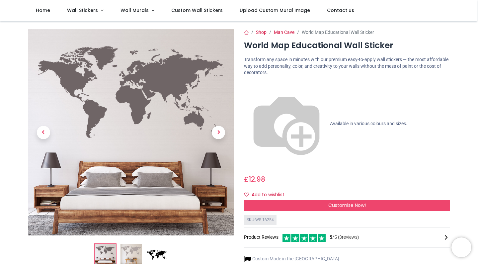
scroll to position [0, 0]
click at [331, 201] on span "Customise Now!" at bounding box center [346, 204] width 37 height 7
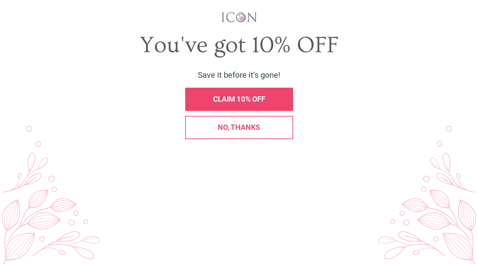
scroll to position [0, 0]
click at [243, 97] on span "CLAIM 10% OFF" at bounding box center [239, 99] width 52 height 8
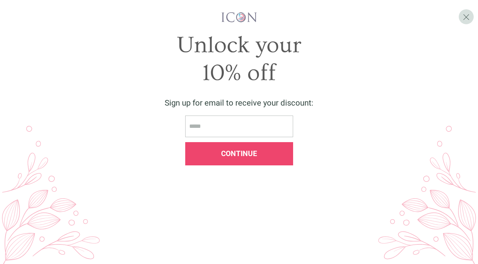
click at [240, 128] on input "email" at bounding box center [239, 126] width 108 height 22
drag, startPoint x: 139, startPoint y: 14, endPoint x: 150, endPoint y: 19, distance: 12.6
click at [139, 14] on div at bounding box center [239, 17] width 454 height 11
click at [226, 130] on input "***" at bounding box center [239, 126] width 108 height 22
type input "**********"
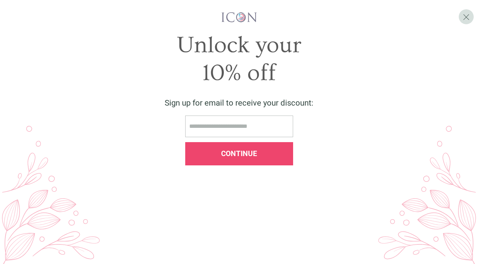
type input "**********"
click at [233, 158] on span "Continue" at bounding box center [239, 153] width 36 height 8
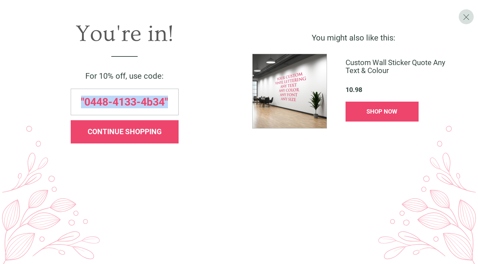
drag, startPoint x: 80, startPoint y: 101, endPoint x: 184, endPoint y: 95, distance: 105.0
click at [184, 95] on div ""0448-4133-4b34"" at bounding box center [124, 102] width 222 height 27
copy span ""0448-4133-4b34""
click at [390, 116] on div "SHOP NOW" at bounding box center [381, 111] width 73 height 20
click at [150, 137] on div "CONTINUE SHOPPING" at bounding box center [125, 131] width 108 height 23
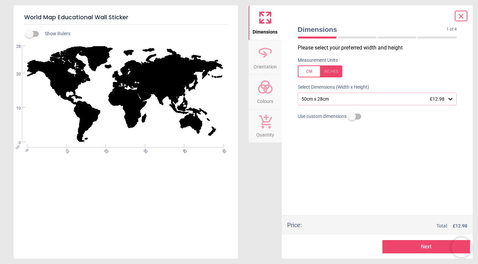
click at [396, 98] on div "50cm x 28cm £12.98" at bounding box center [373, 99] width 147 height 6
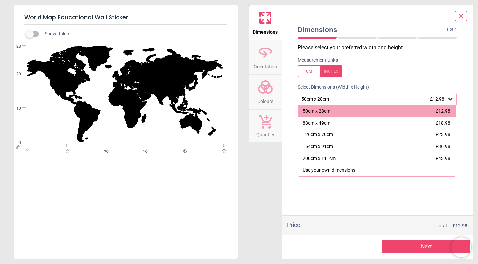
click at [397, 121] on div "88cm x 49cm £18.98" at bounding box center [377, 123] width 158 height 12
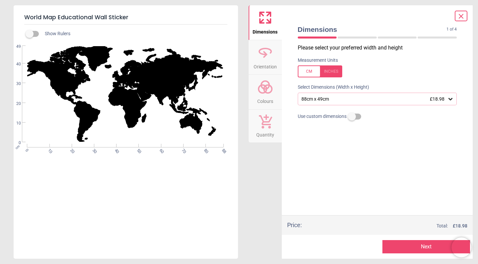
click at [260, 102] on span "Colours" at bounding box center [265, 100] width 16 height 10
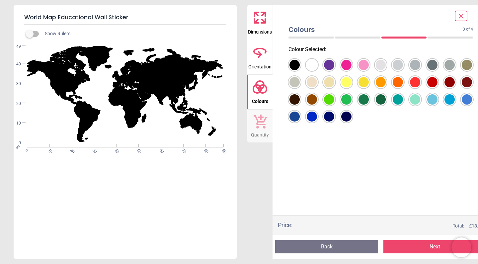
click at [299, 67] on div at bounding box center [294, 65] width 10 height 10
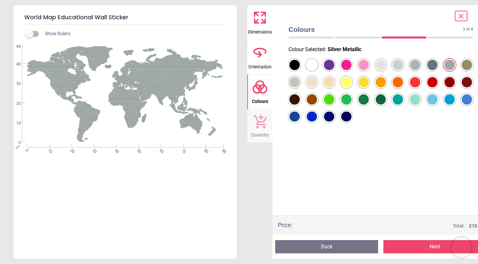
click at [296, 70] on div at bounding box center [294, 65] width 10 height 10
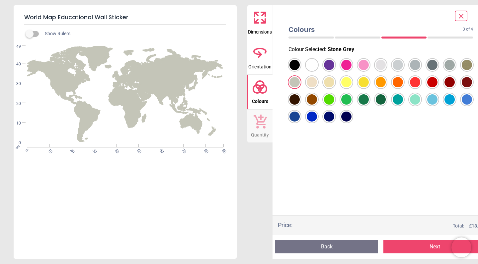
click at [299, 64] on div at bounding box center [294, 65] width 10 height 10
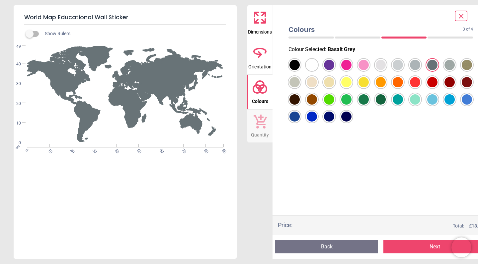
click at [299, 70] on div at bounding box center [294, 65] width 10 height 10
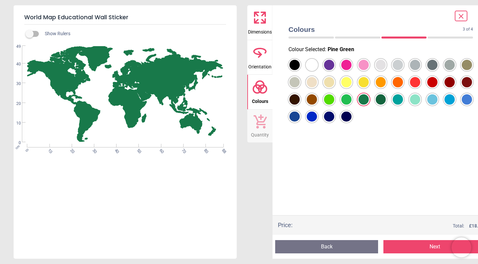
click at [299, 70] on div at bounding box center [294, 65] width 10 height 10
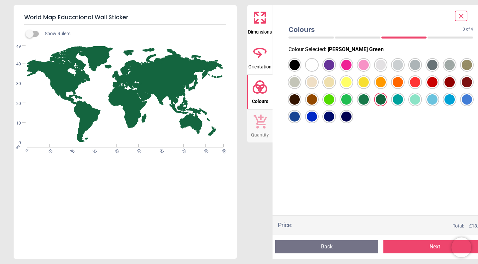
click at [293, 70] on div at bounding box center [294, 65] width 10 height 10
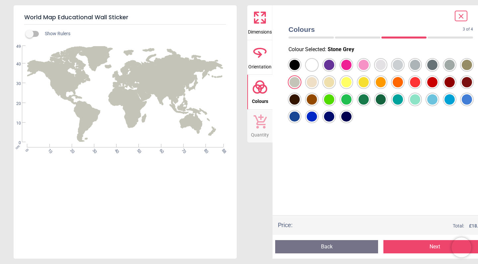
click at [398, 247] on button "Next" at bounding box center [434, 246] width 103 height 13
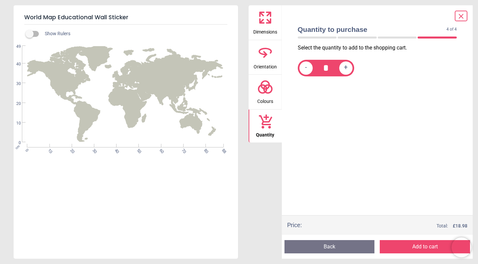
click at [267, 17] on icon at bounding box center [265, 18] width 16 height 16
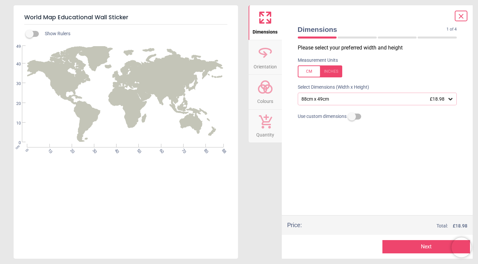
click at [410, 247] on button "Next" at bounding box center [426, 246] width 88 height 13
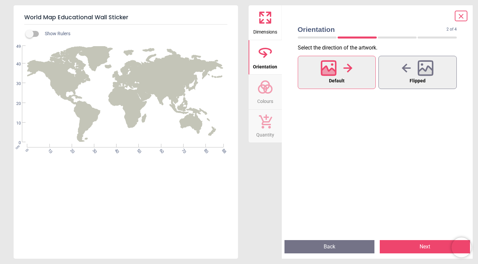
click at [423, 87] on button "Flipped" at bounding box center [417, 72] width 78 height 33
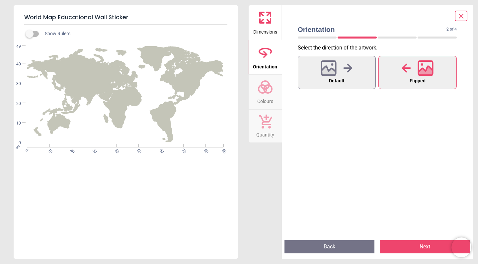
click at [352, 75] on div at bounding box center [336, 67] width 32 height 17
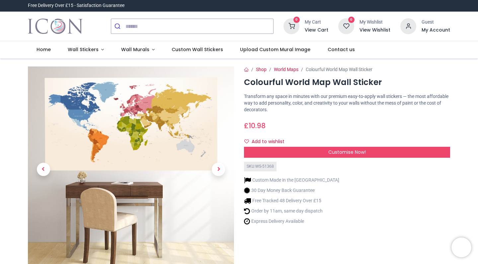
click at [333, 156] on div "Customise Now!" at bounding box center [347, 152] width 206 height 11
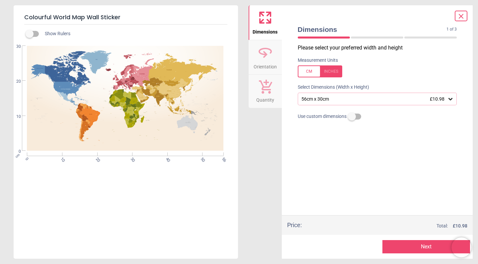
click at [357, 100] on div "56cm x 30cm £10.98" at bounding box center [373, 99] width 147 height 6
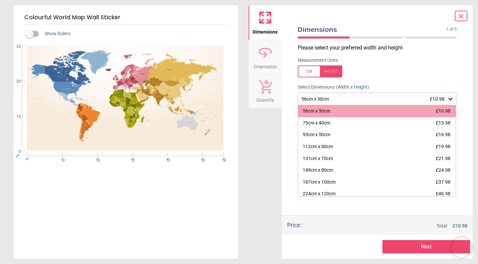
click at [348, 134] on div "93cm x 50cm £16.98" at bounding box center [377, 135] width 158 height 12
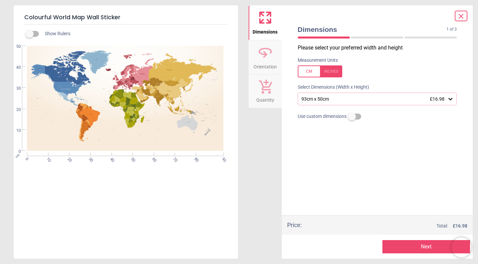
click at [341, 101] on div "93cm x 50cm £16.98" at bounding box center [373, 99] width 147 height 6
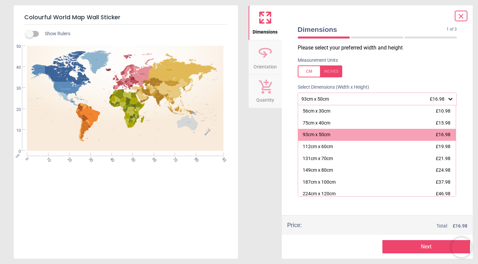
click at [335, 127] on div "75cm x 40cm £15.98" at bounding box center [377, 123] width 158 height 12
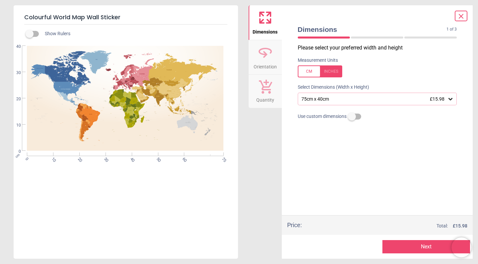
click at [341, 98] on div "75cm x 40cm £15.98" at bounding box center [373, 99] width 147 height 6
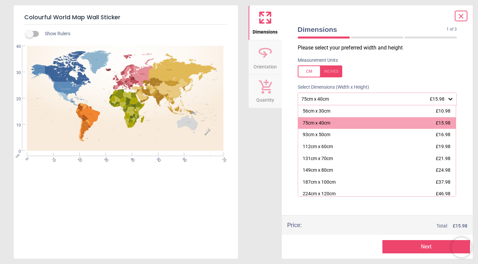
click at [30, 34] on label at bounding box center [30, 34] width 0 height 0
click at [306, 132] on div "93cm x 50cm" at bounding box center [316, 134] width 28 height 7
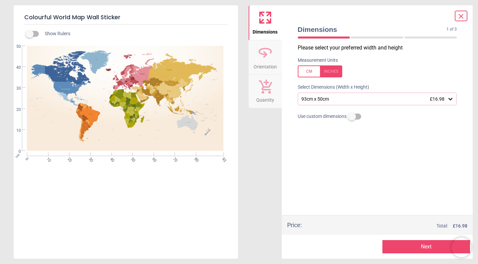
click at [426, 248] on button "Next" at bounding box center [426, 246] width 88 height 13
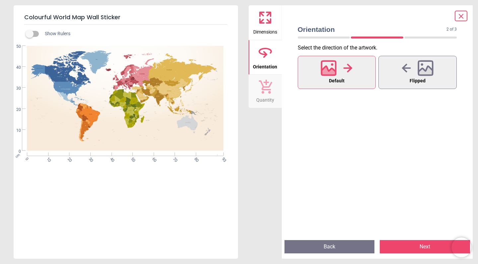
click at [426, 249] on button "Next" at bounding box center [424, 246] width 90 height 13
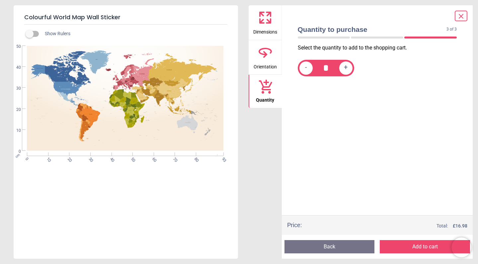
click at [426, 250] on button "Add to cart" at bounding box center [424, 246] width 90 height 13
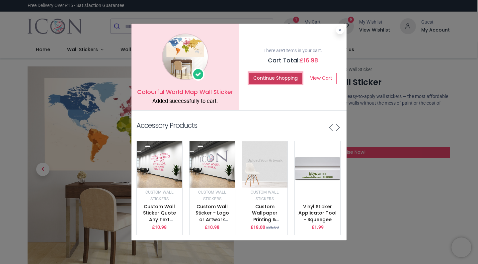
click at [276, 76] on button "Continue Shopping" at bounding box center [275, 78] width 53 height 11
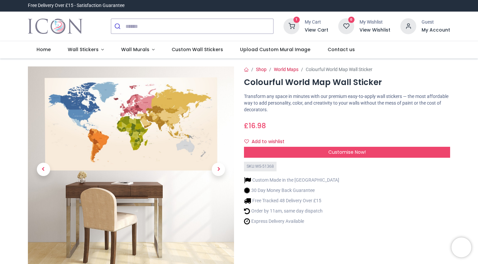
click at [295, 31] on icon at bounding box center [291, 26] width 16 height 16
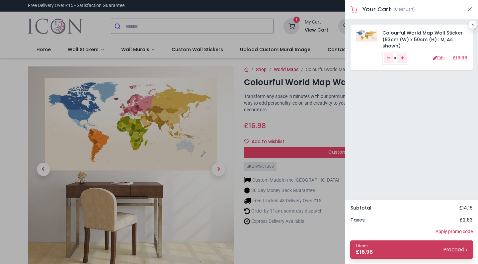
click at [426, 247] on link "1 items £ 16.98 Proceed" at bounding box center [411, 249] width 123 height 18
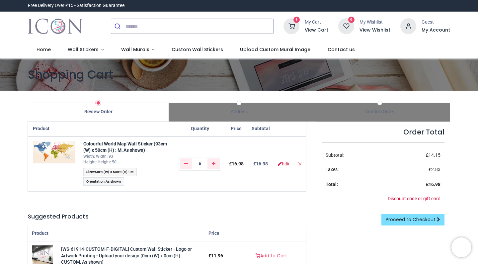
click at [426, 249] on div "Order Total Subtotal: £ 14.15 Taxes: £ 2.83 Total: £ 16.98 Discount code or gif…" at bounding box center [383, 268] width 144 height 294
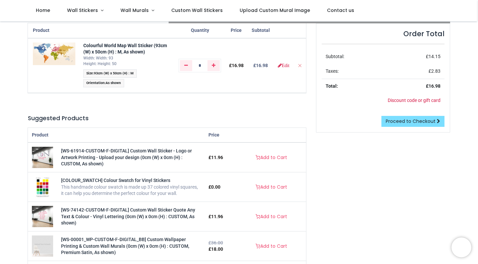
scroll to position [56, 0]
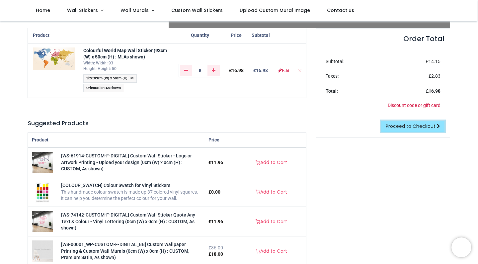
click at [430, 124] on span "Proceed to Checkout" at bounding box center [410, 126] width 50 height 7
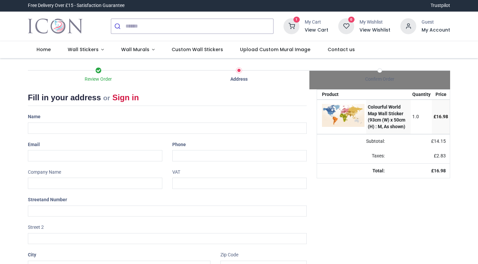
select select "***"
click at [350, 118] on img at bounding box center [343, 115] width 42 height 23
